Goal: Task Accomplishment & Management: Use online tool/utility

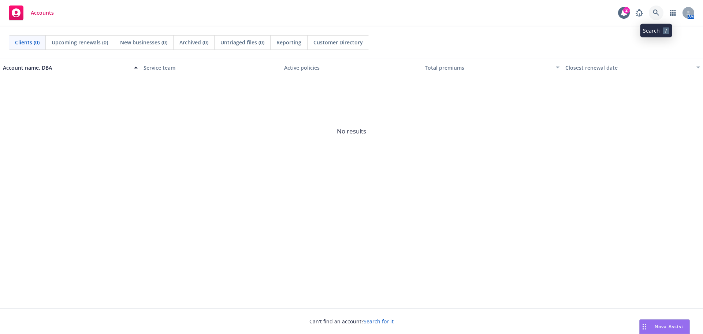
click at [653, 13] on icon at bounding box center [656, 13] width 7 height 7
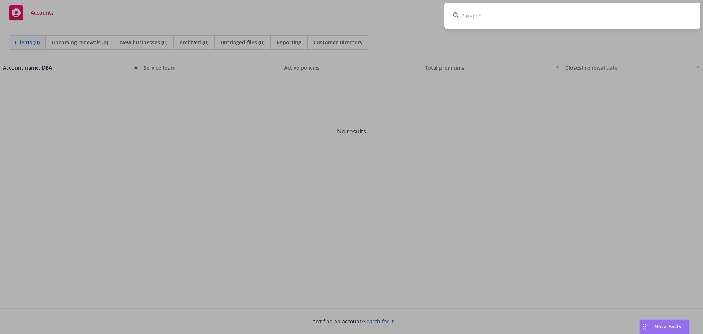
click at [479, 15] on input at bounding box center [572, 16] width 256 height 26
type input "Ubiquiti Inc."
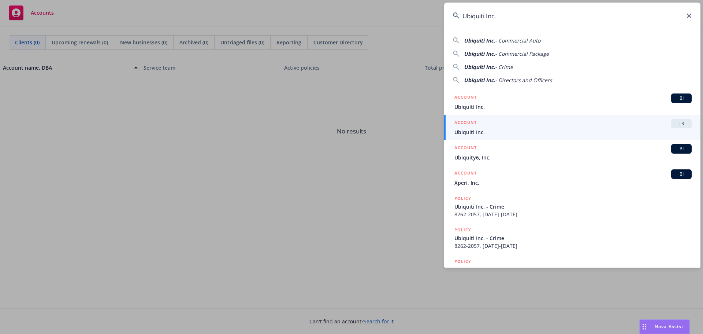
click at [532, 127] on div "ACCOUNT TR" at bounding box center [572, 124] width 237 height 10
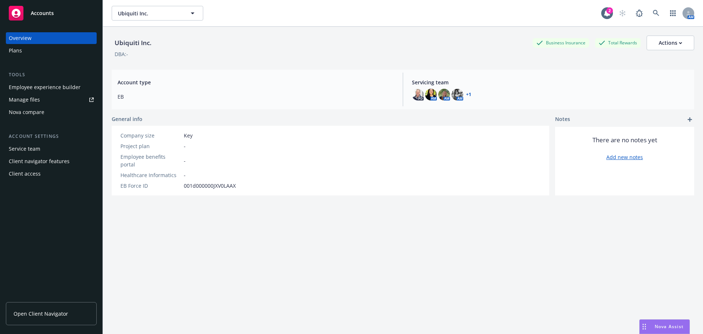
click at [27, 111] on div "Nova compare" at bounding box center [27, 112] width 36 height 12
